Goal: Task Accomplishment & Management: Complete application form

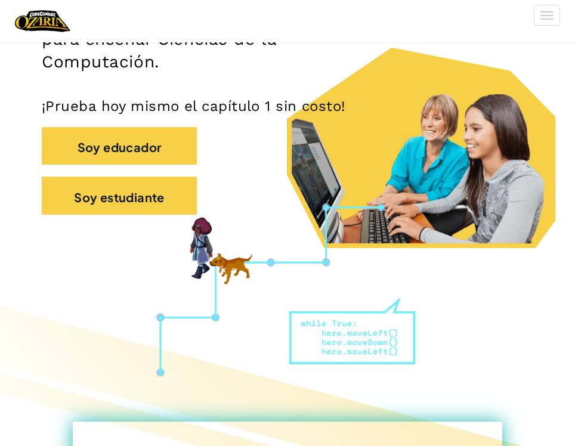
scroll to position [251, 0]
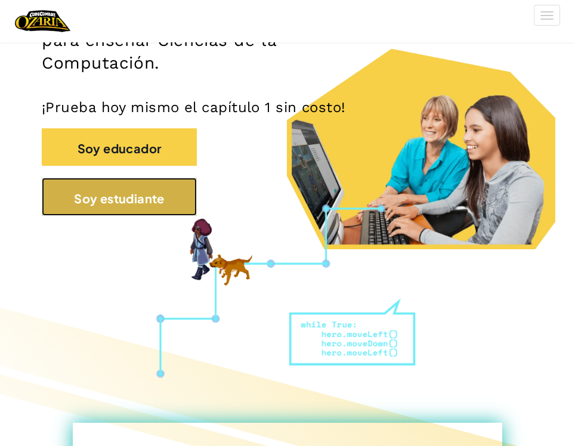
click at [149, 200] on font "Soy estudiante" at bounding box center [119, 197] width 91 height 15
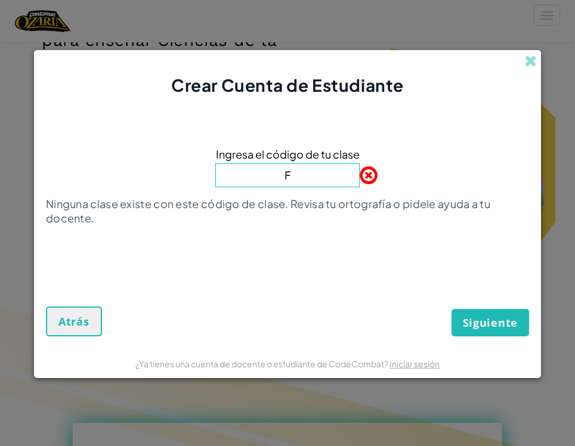
type input "FunnyBeanMost"
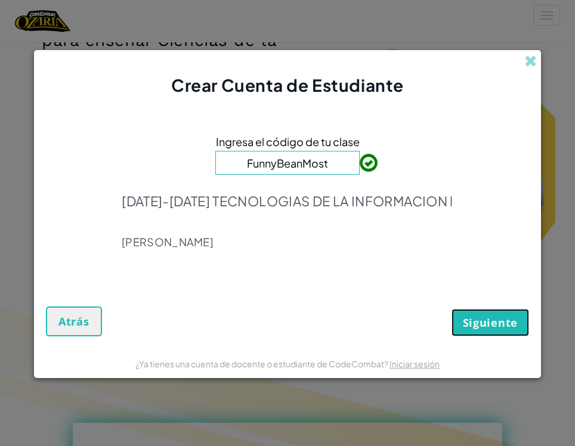
click at [489, 326] on font "Siguiente" at bounding box center [490, 323] width 55 height 14
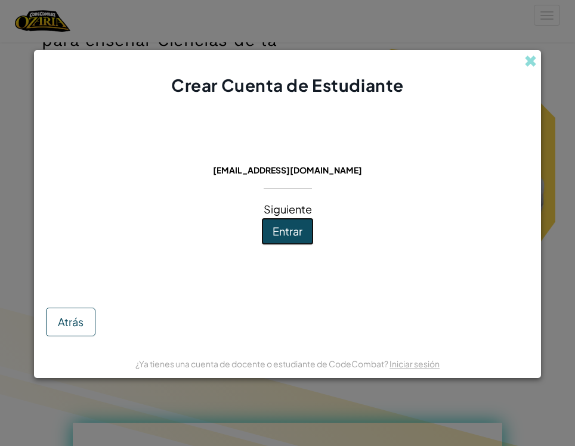
click at [288, 225] on font "Entrar" at bounding box center [288, 231] width 30 height 14
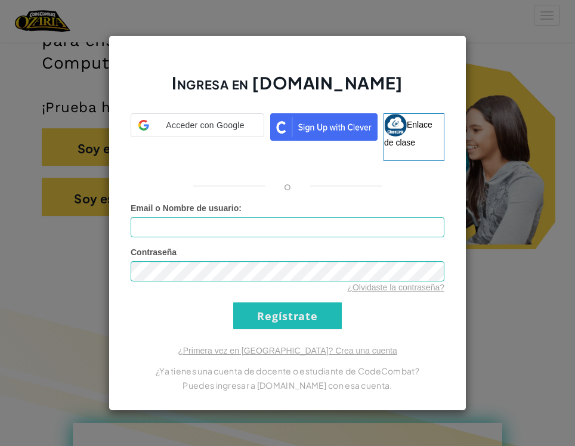
type input "[PERSON_NAME]"
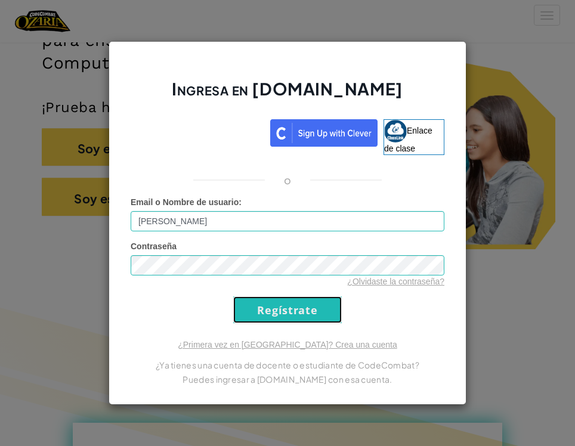
click at [313, 305] on input "Regístrate" at bounding box center [287, 309] width 109 height 27
click at [307, 310] on input "Regístrate" at bounding box center [287, 309] width 109 height 27
